Goal: Task Accomplishment & Management: Manage account settings

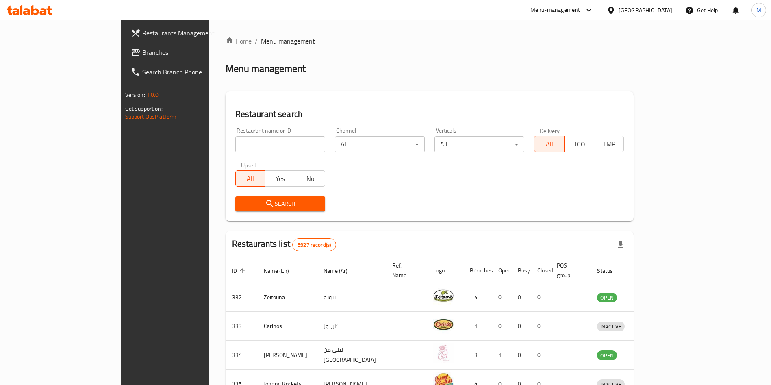
click at [243, 139] on input "search" at bounding box center [280, 144] width 90 height 16
paste input "MOMOs"
type input "MOMOs"
click button "Search" at bounding box center [280, 203] width 90 height 15
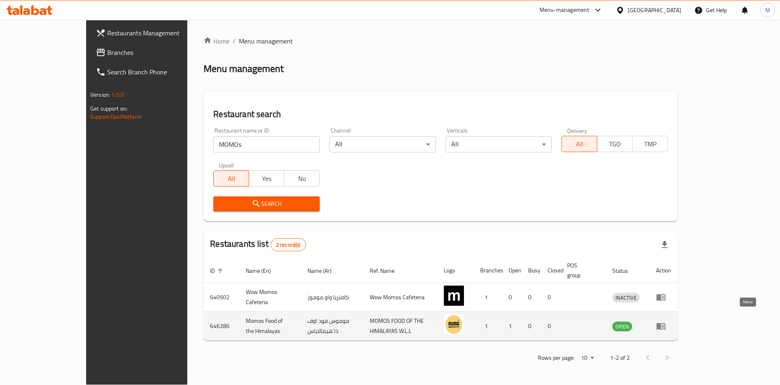
click at [666, 321] on icon "enhanced table" at bounding box center [661, 326] width 10 height 10
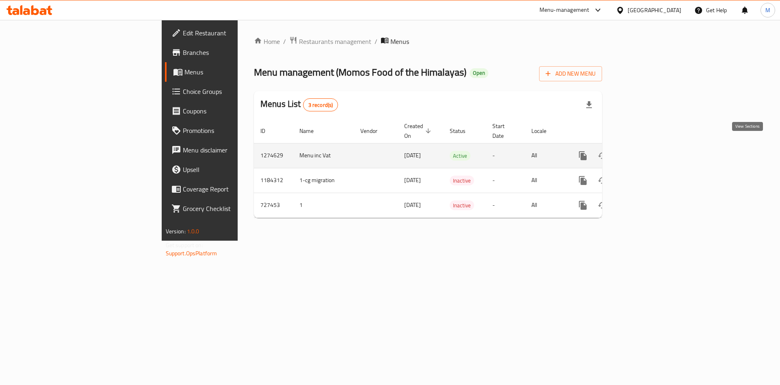
click at [647, 151] on icon "enhanced table" at bounding box center [642, 156] width 10 height 10
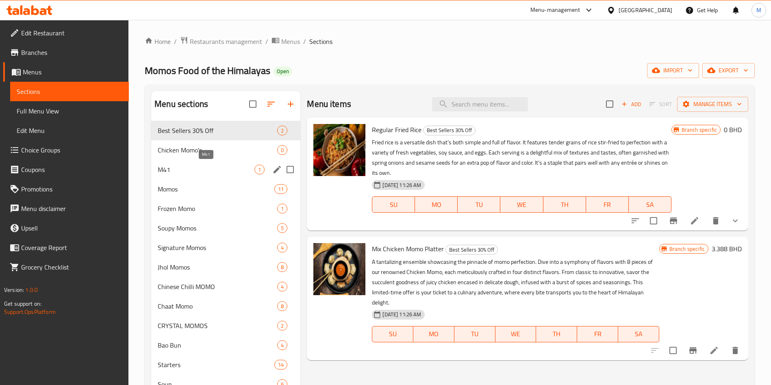
click at [216, 169] on span "M41" at bounding box center [206, 170] width 97 height 10
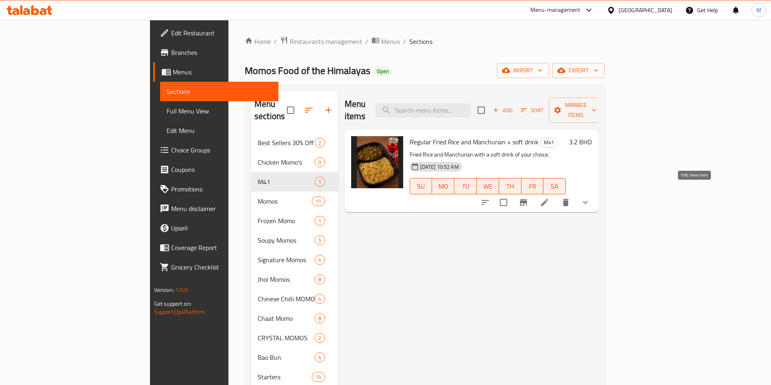
click at [549, 197] on icon at bounding box center [545, 202] width 10 height 10
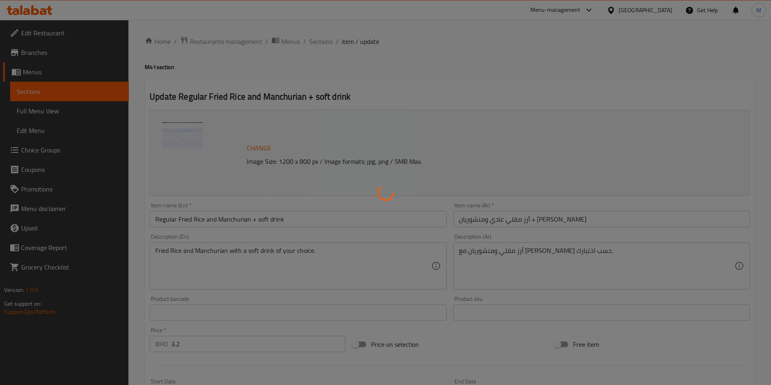
scroll to position [281, 0]
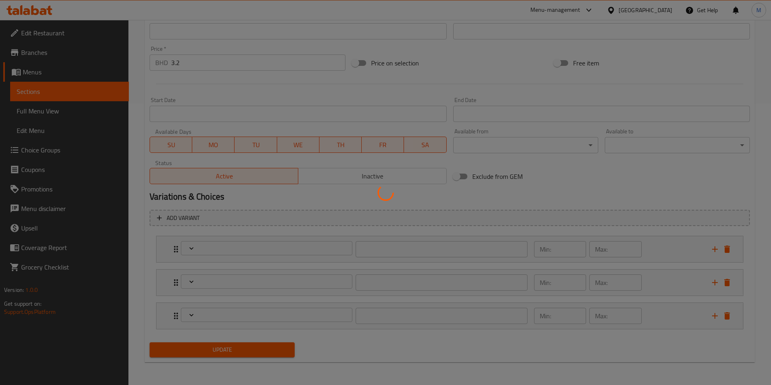
type input "اختيارك من الأرز"
type input "1"
type input "اختيارك من منشوريا"
type input "1"
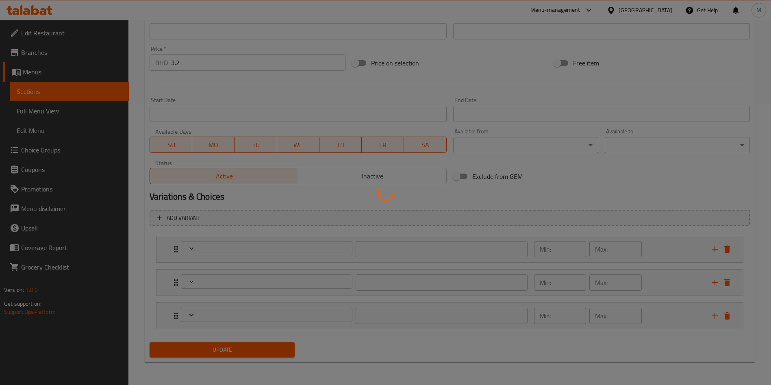
type input "1"
type input "اختيارك من المشروب"
type input "1"
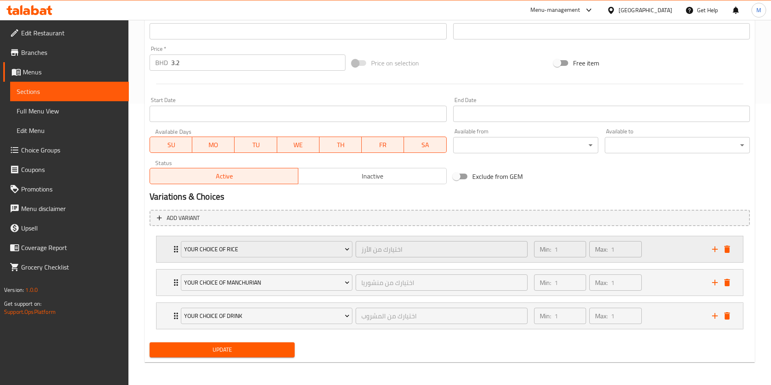
click at [173, 252] on icon "Expand" at bounding box center [176, 249] width 10 height 10
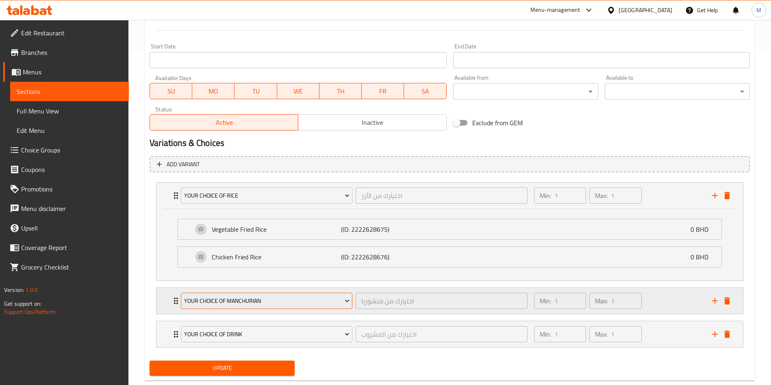
scroll to position [353, 0]
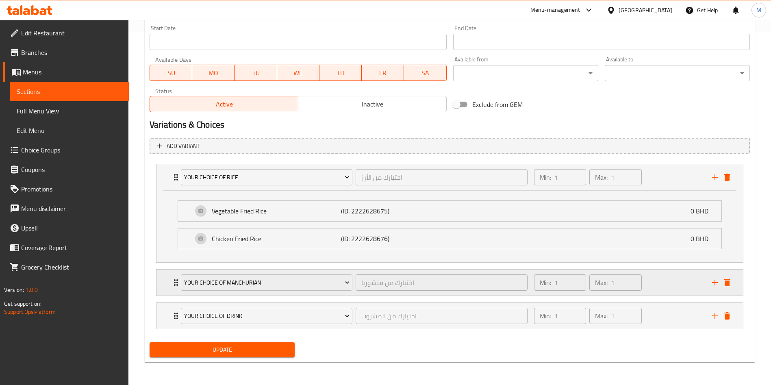
click at [175, 280] on icon "Expand" at bounding box center [176, 282] width 4 height 7
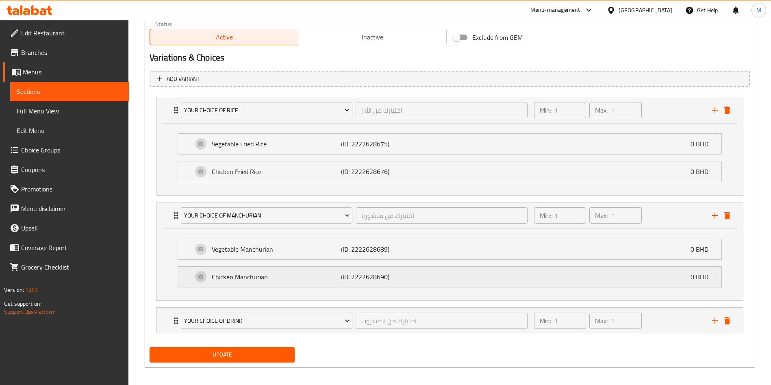
scroll to position [425, 0]
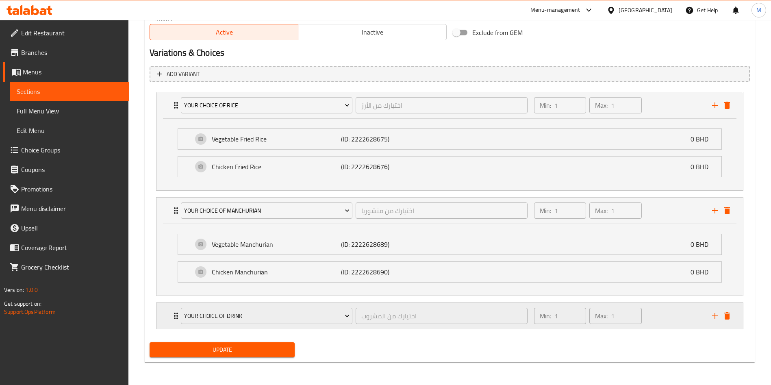
click at [174, 312] on icon "Expand" at bounding box center [176, 316] width 10 height 10
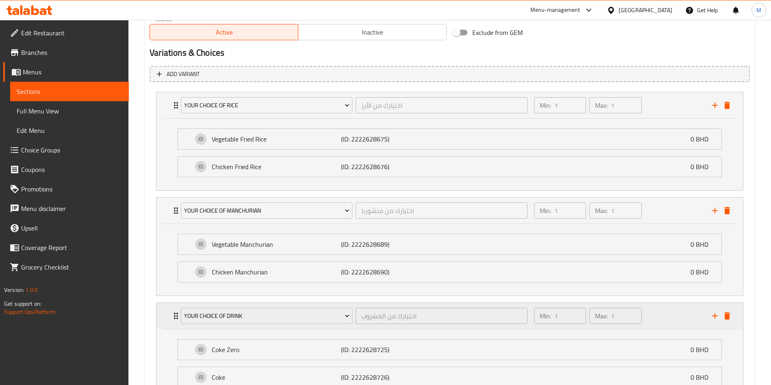
click at [174, 312] on icon "Expand" at bounding box center [176, 316] width 10 height 10
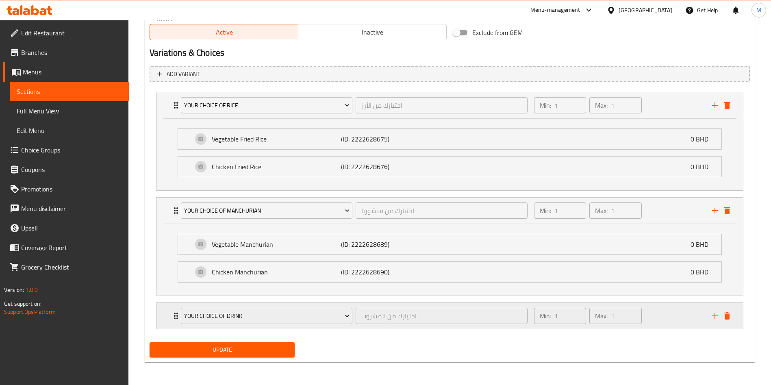
click at [166, 118] on div "your choice of drink اختيارك من المشروب ​ Min: 1 ​ Max: 1 ​" at bounding box center [449, 105] width 586 height 26
click at [175, 315] on icon "Expand" at bounding box center [176, 316] width 10 height 10
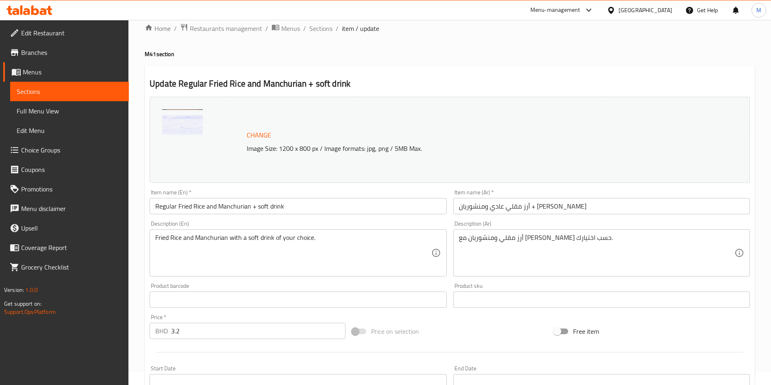
scroll to position [0, 0]
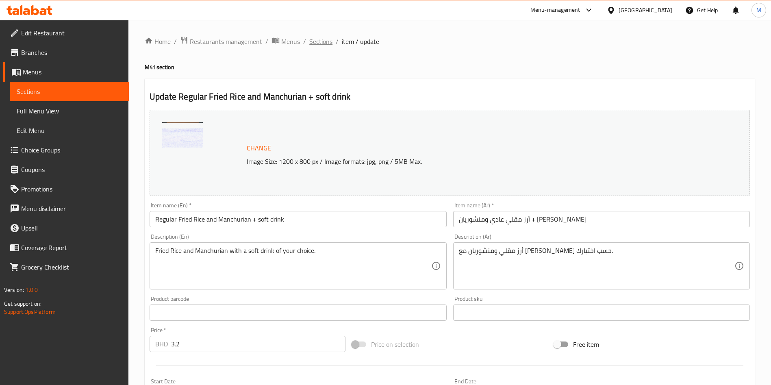
click at [330, 44] on span "Sections" at bounding box center [320, 42] width 23 height 10
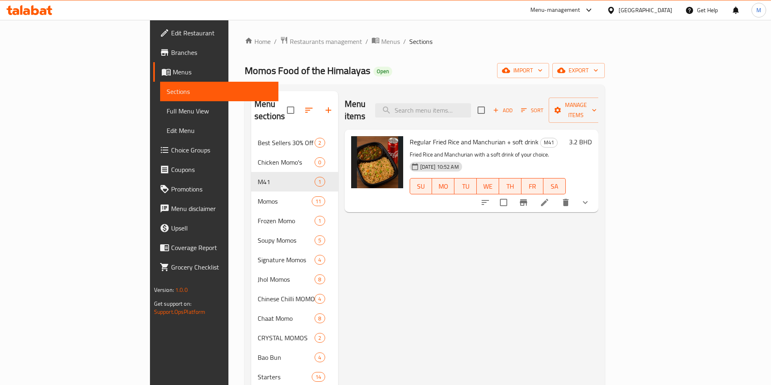
click at [595, 198] on div at bounding box center [534, 203] width 119 height 20
click at [556, 195] on li at bounding box center [544, 202] width 23 height 15
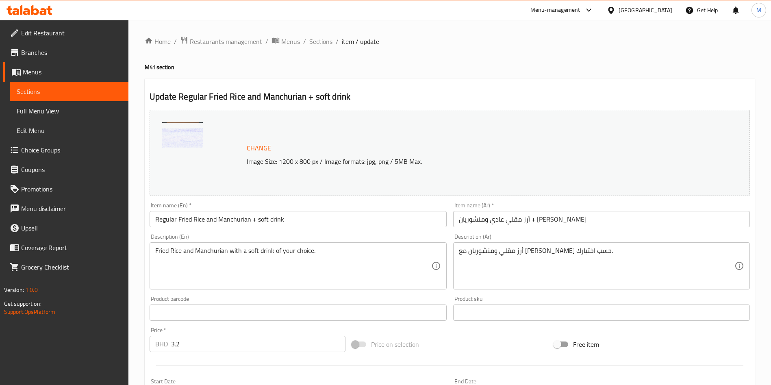
scroll to position [281, 0]
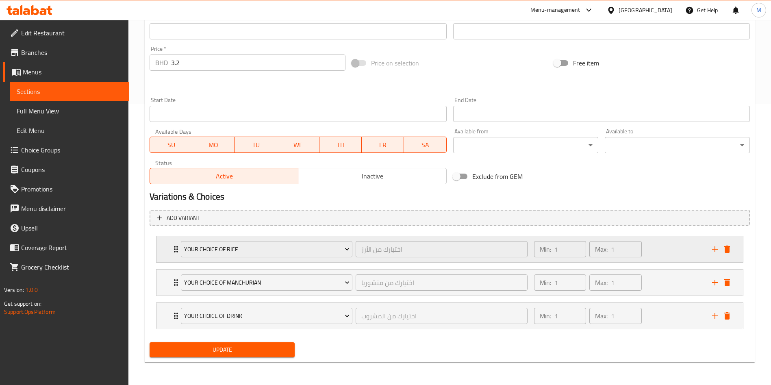
click at [164, 240] on div "your choice of rice اختيارك من الأرز ​ Min: 1 ​ Max: 1 ​" at bounding box center [449, 249] width 586 height 26
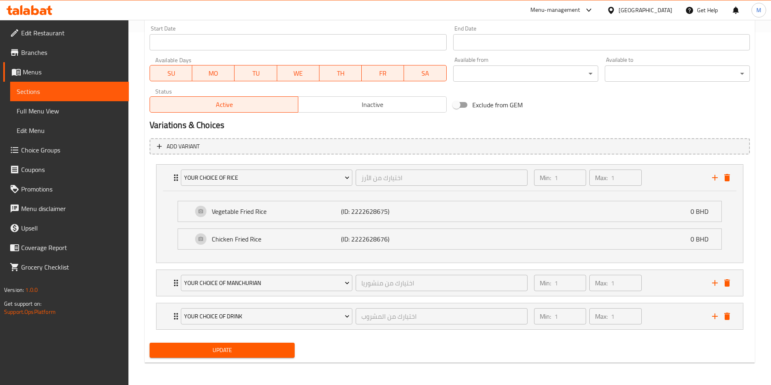
scroll to position [353, 0]
click at [176, 276] on div "your Choice of Manchurian اختيارك من منشوريا ​ Min: 1 ​ Max: 1 ​" at bounding box center [452, 282] width 562 height 26
click at [173, 278] on icon "Expand" at bounding box center [176, 283] width 10 height 10
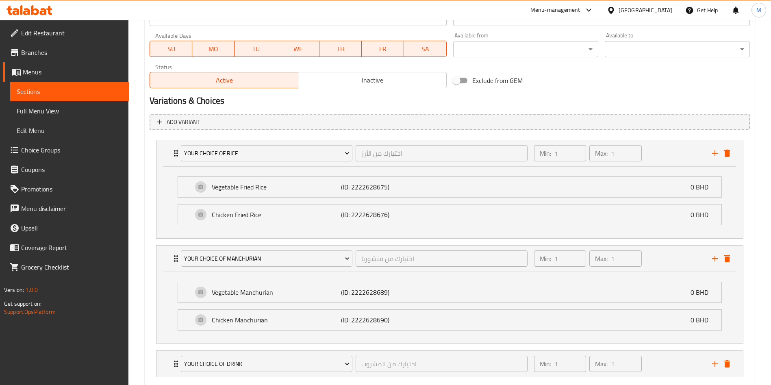
scroll to position [425, 0]
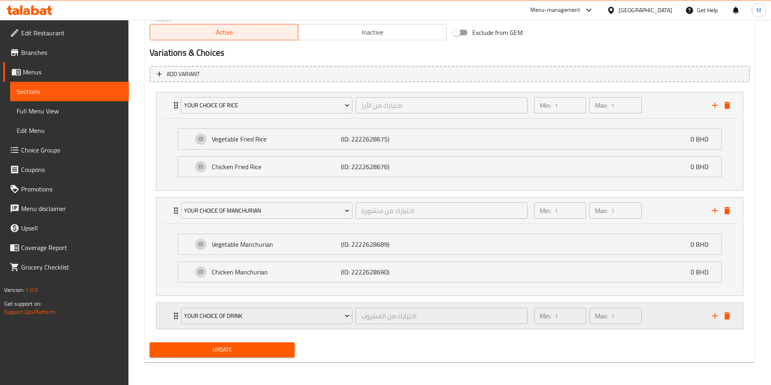
click at [172, 314] on icon "Expand" at bounding box center [176, 316] width 10 height 10
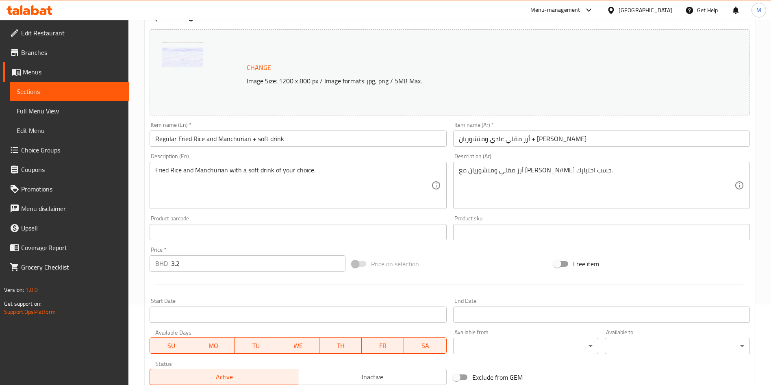
scroll to position [0, 0]
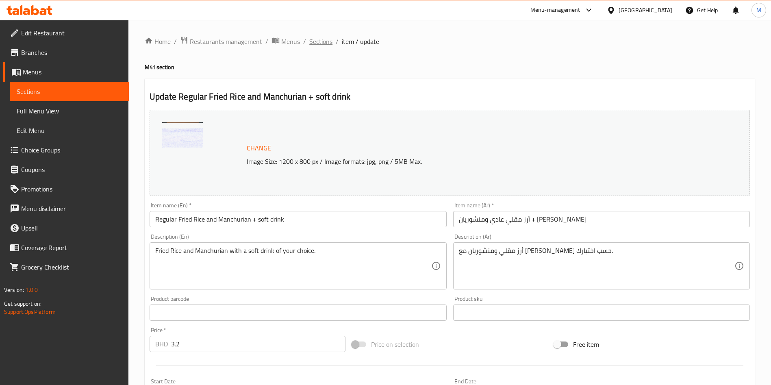
click at [311, 38] on span "Sections" at bounding box center [320, 42] width 23 height 10
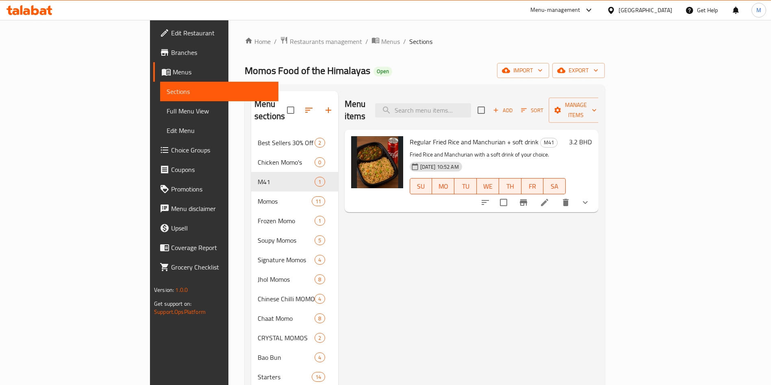
click at [428, 72] on div "Momos Food of the Himalayas Open import export" at bounding box center [425, 70] width 360 height 15
click at [556, 195] on li at bounding box center [544, 202] width 23 height 15
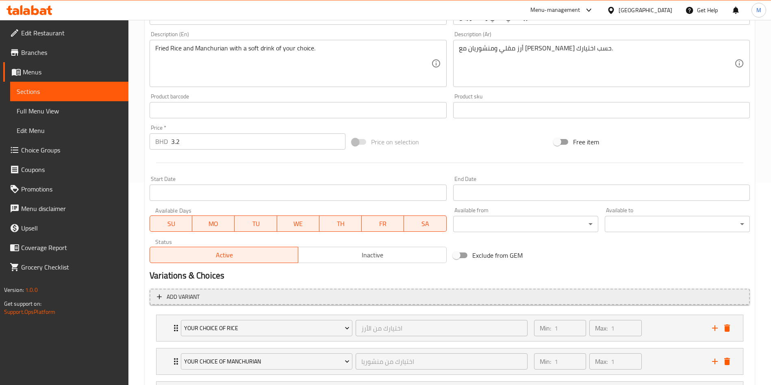
scroll to position [281, 0]
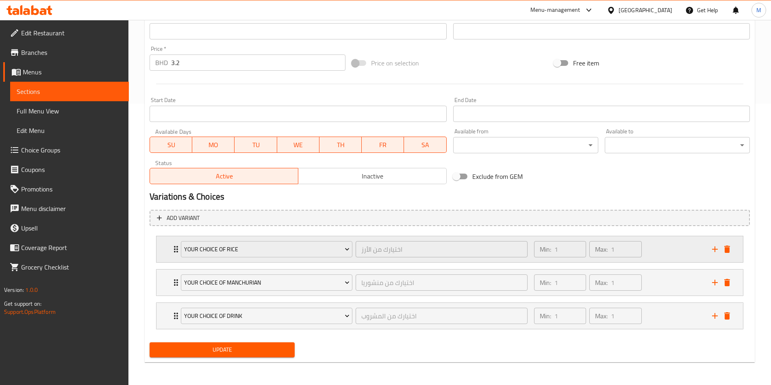
click at [172, 248] on icon "Expand" at bounding box center [176, 249] width 10 height 10
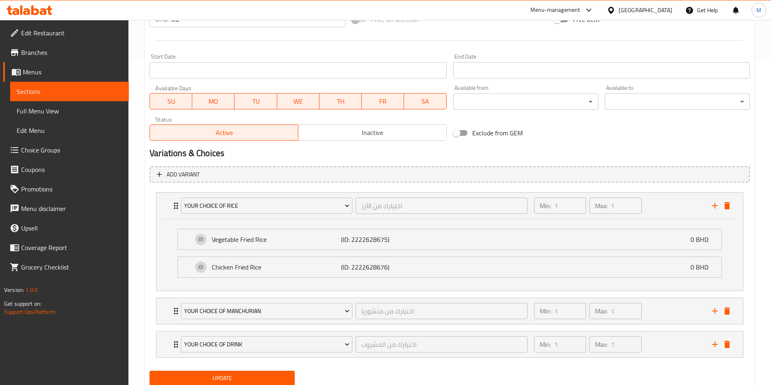
scroll to position [353, 0]
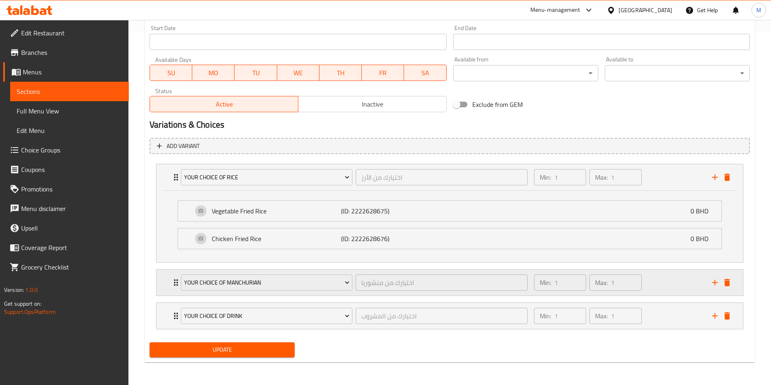
click at [174, 282] on icon "Expand" at bounding box center [176, 283] width 10 height 10
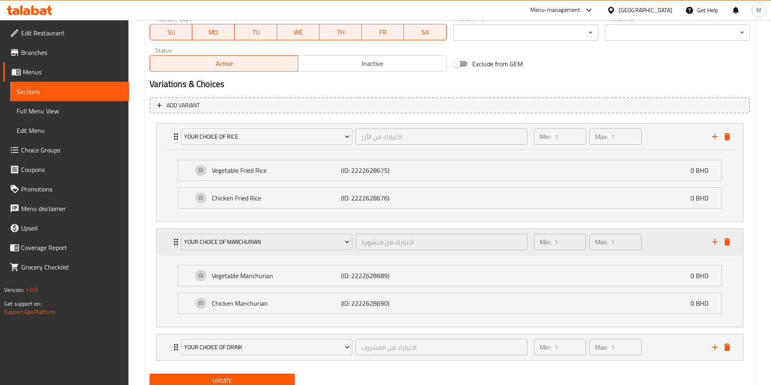
scroll to position [425, 0]
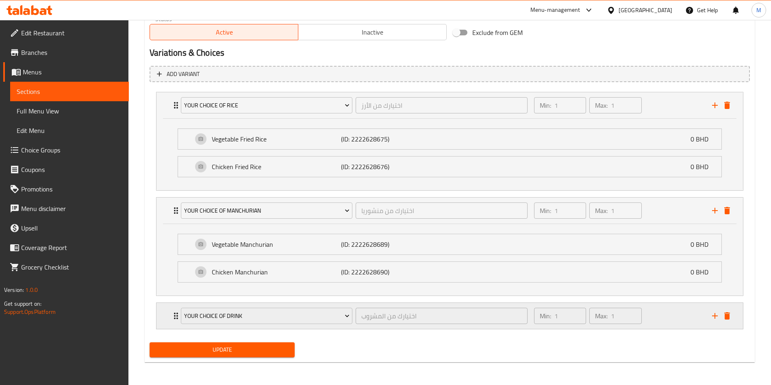
click at [172, 316] on icon "Expand" at bounding box center [176, 316] width 10 height 10
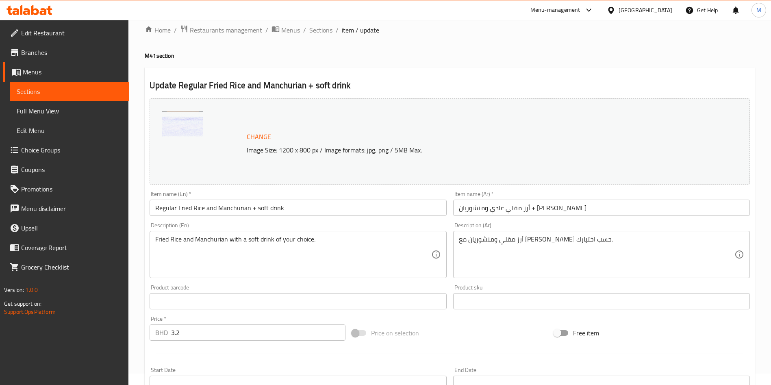
scroll to position [0, 0]
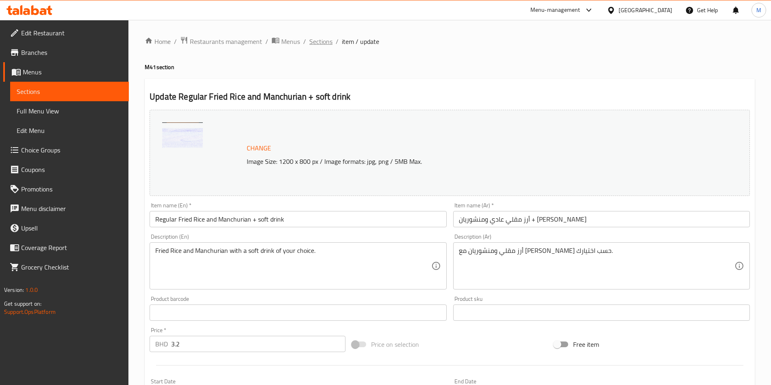
click at [323, 43] on span "Sections" at bounding box center [320, 42] width 23 height 10
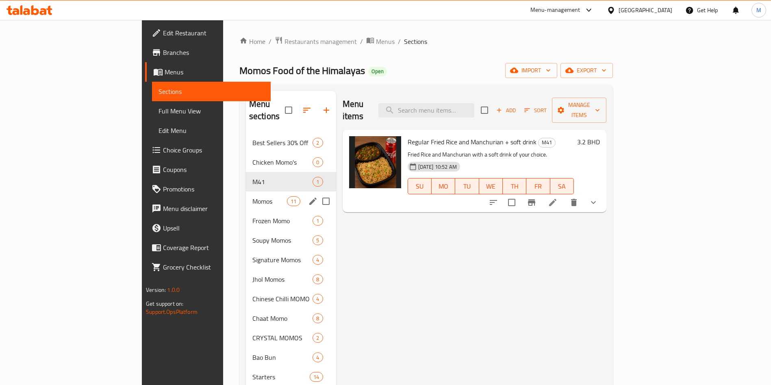
click at [252, 196] on span "Momos" at bounding box center [269, 201] width 35 height 10
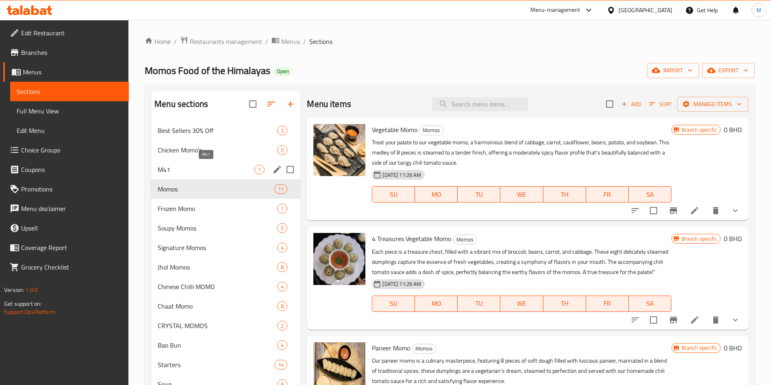
click at [206, 165] on span "M41" at bounding box center [206, 170] width 97 height 10
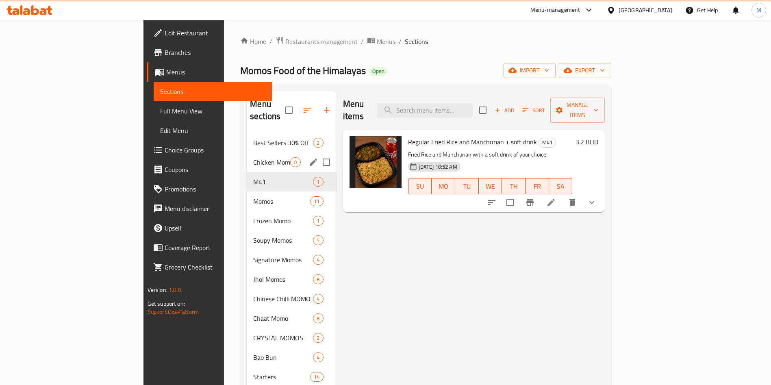
click at [253, 157] on span "Chicken Momo's" at bounding box center [271, 162] width 37 height 10
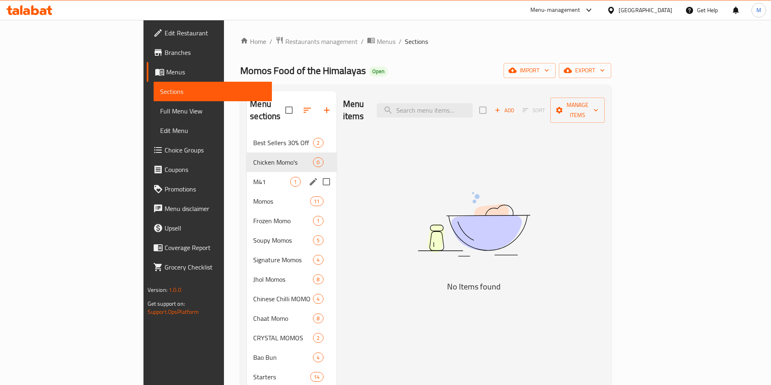
click at [247, 172] on div "M41 1" at bounding box center [291, 182] width 89 height 20
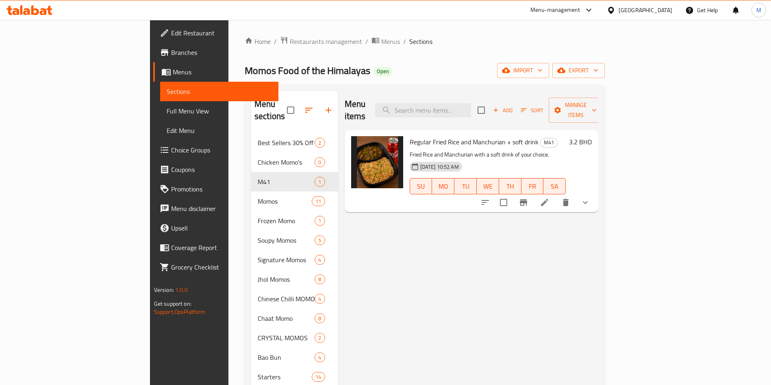
click at [548, 199] on icon at bounding box center [544, 202] width 7 height 7
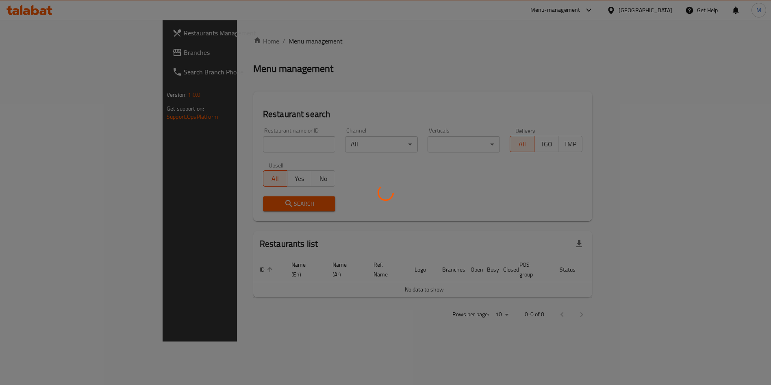
click at [204, 138] on div at bounding box center [385, 192] width 771 height 385
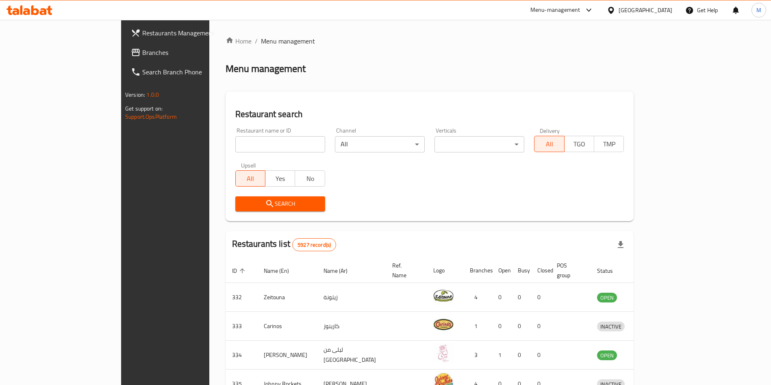
click at [235, 140] on input "search" at bounding box center [280, 144] width 90 height 16
type input "momos"
click button "Search" at bounding box center [280, 203] width 90 height 15
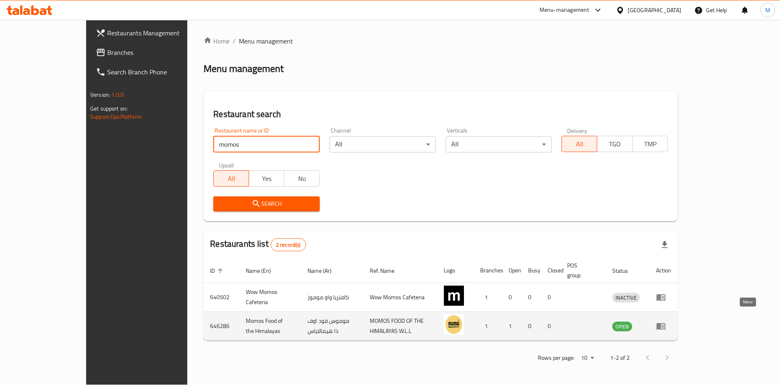
click at [671, 321] on link "enhanced table" at bounding box center [663, 326] width 15 height 10
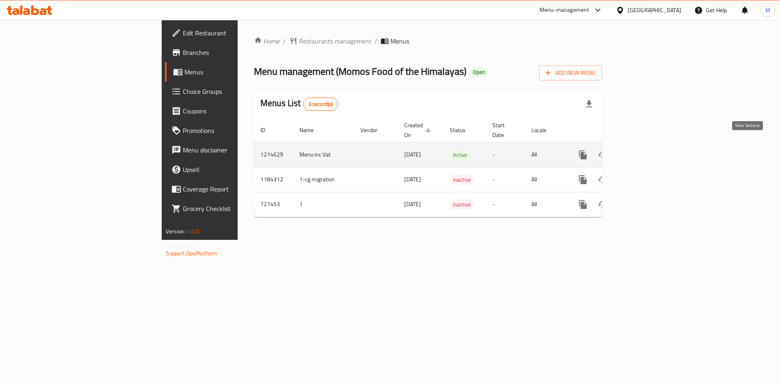
click at [647, 150] on icon "enhanced table" at bounding box center [642, 155] width 10 height 10
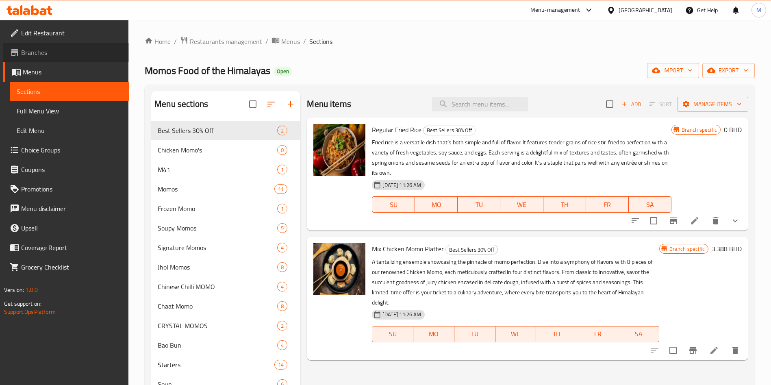
click at [77, 51] on span "Branches" at bounding box center [71, 53] width 101 height 10
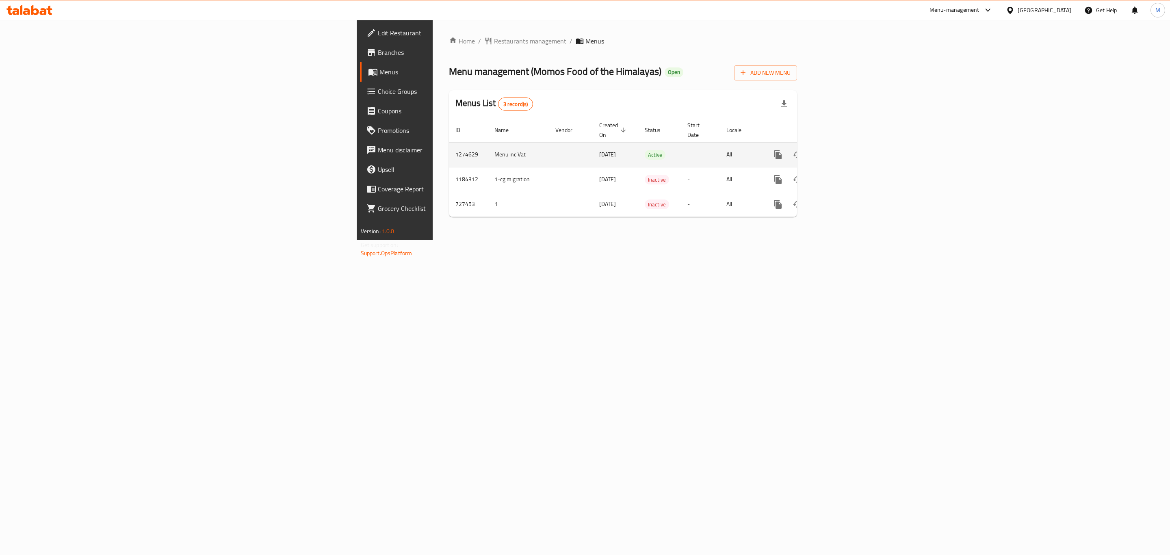
click at [840, 151] on icon "enhanced table" at bounding box center [836, 154] width 7 height 7
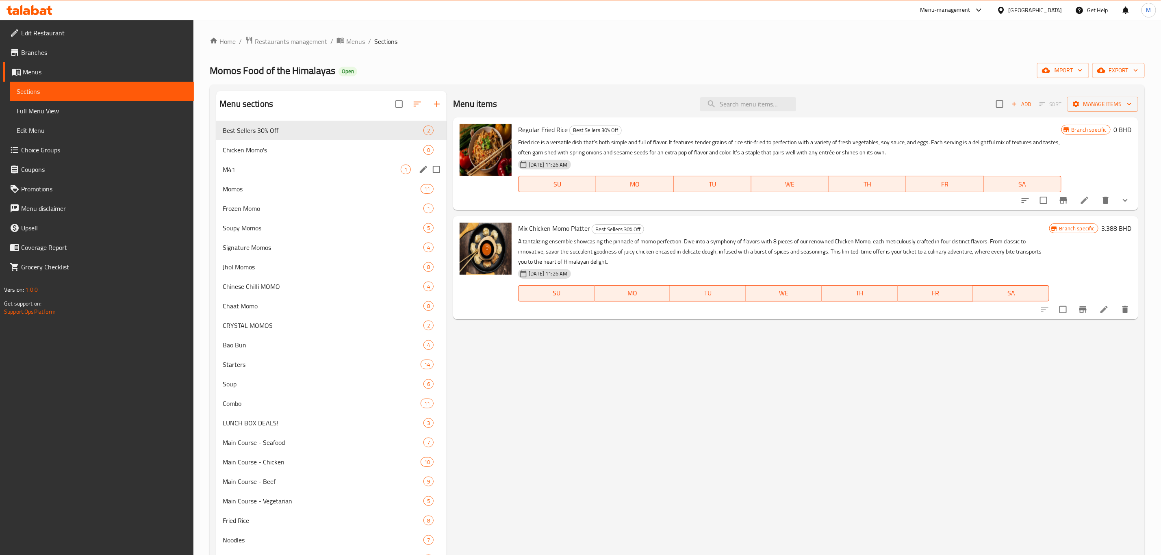
click at [245, 163] on div "M41 1" at bounding box center [331, 170] width 230 height 20
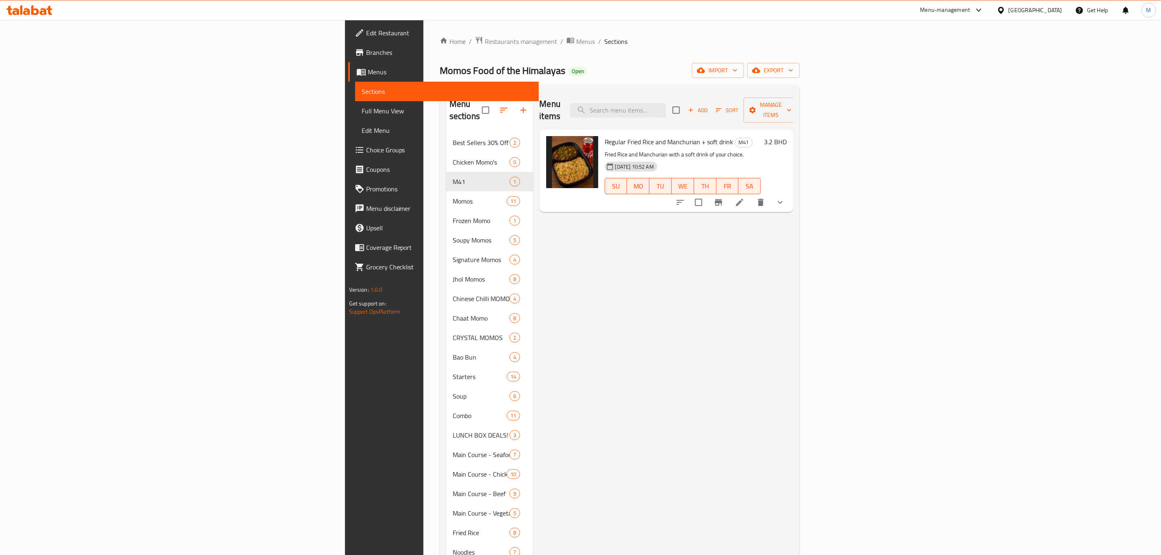
click at [751, 195] on li at bounding box center [739, 202] width 23 height 15
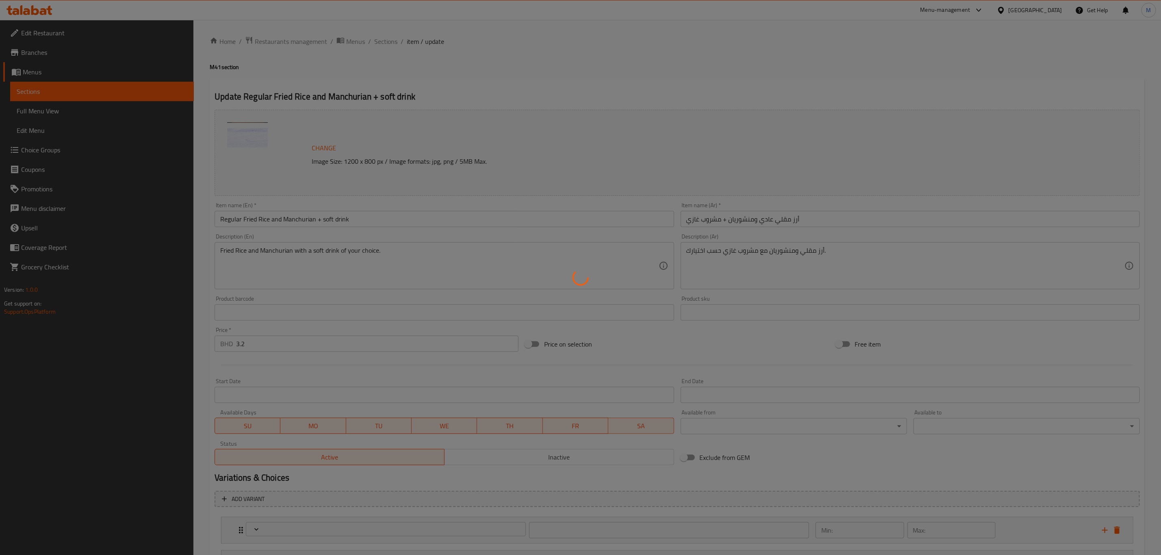
type input "اختيارك من الأرز"
type input "1"
type input "اختيارك من منشوريا"
type input "1"
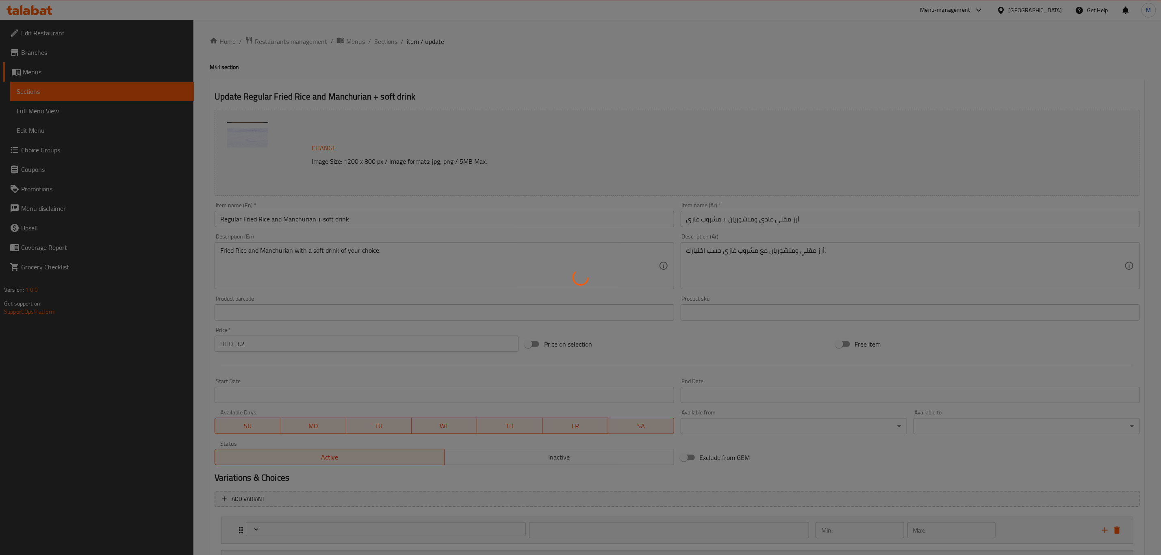
type input "1"
type input "اختيارك من المشروب"
type input "1"
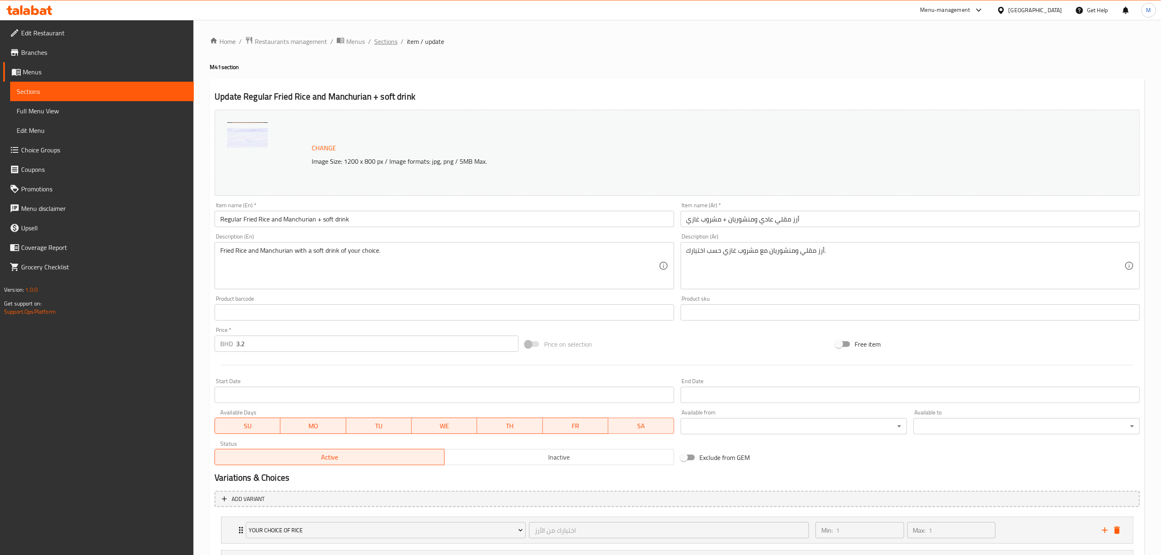
click at [393, 41] on span "Sections" at bounding box center [385, 42] width 23 height 10
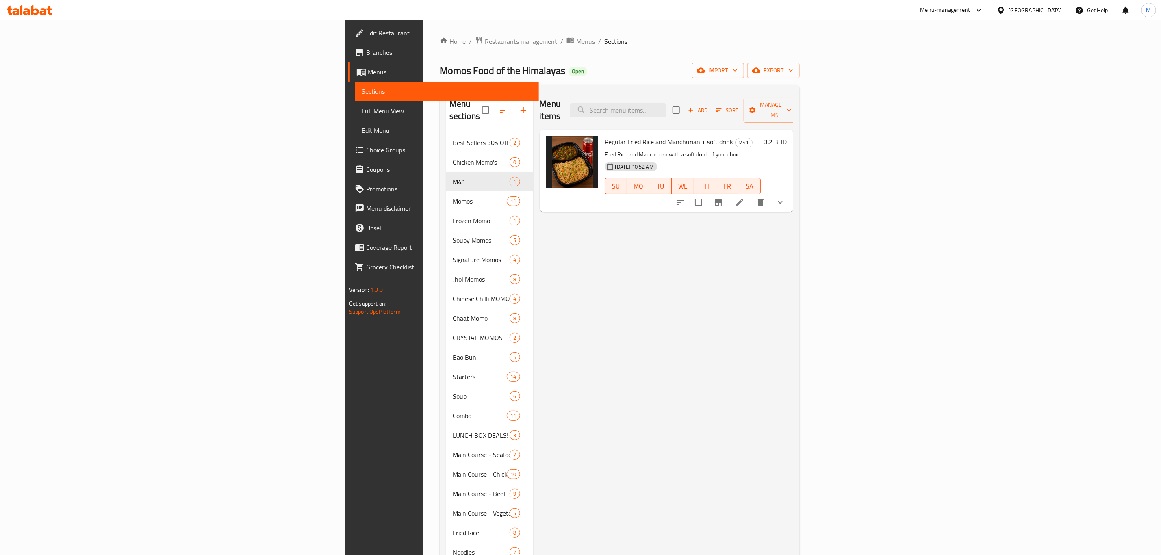
click at [440, 72] on span "Momos Food of the Himalayas" at bounding box center [503, 70] width 126 height 18
copy span "Momos Food of the Himalayas"
